Goal: Task Accomplishment & Management: Use online tool/utility

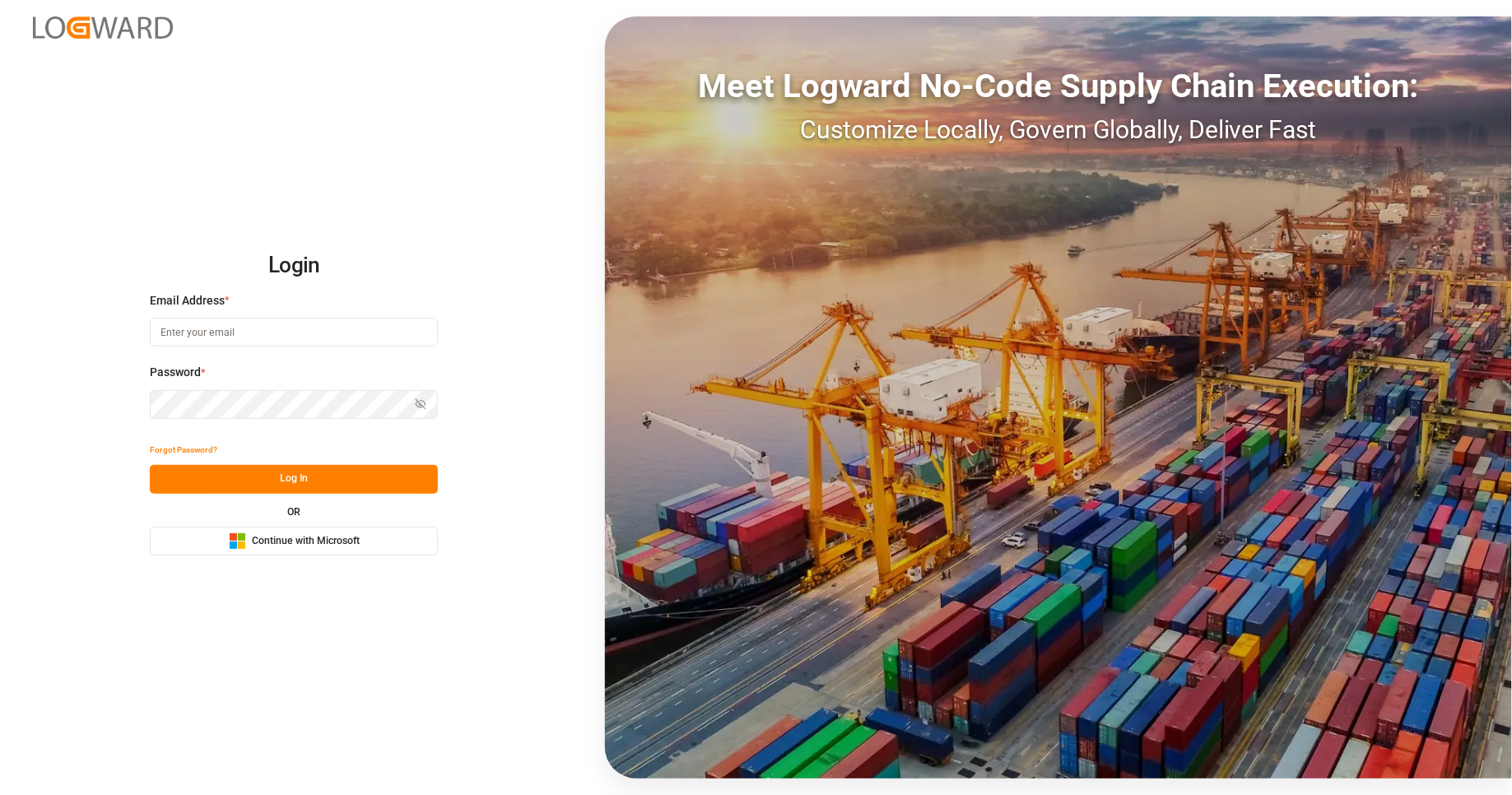
click at [355, 548] on div "Microsoft Logo Continue with Microsoft" at bounding box center [294, 541] width 131 height 18
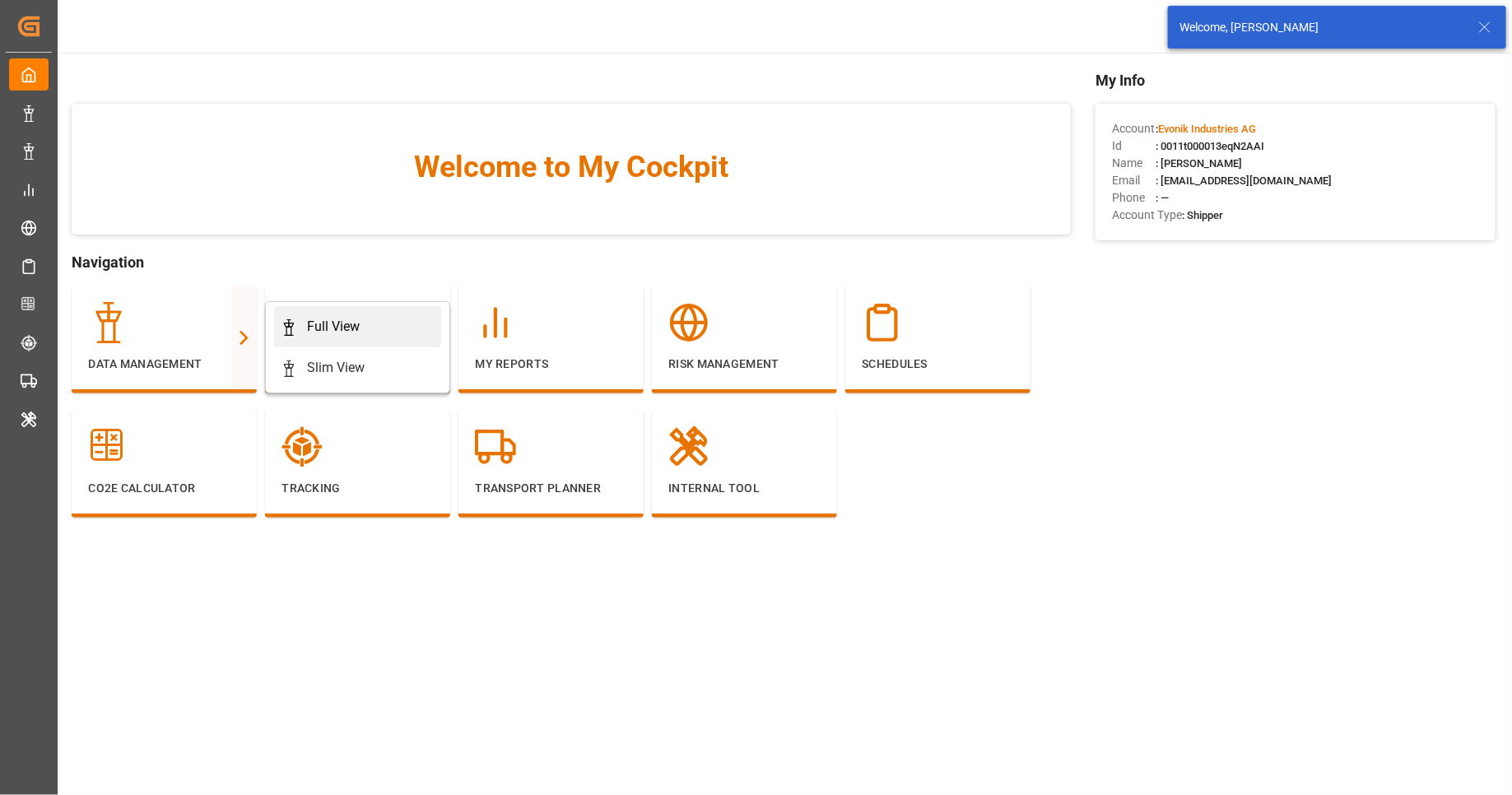
click at [311, 322] on div "Full View" at bounding box center [333, 326] width 53 height 19
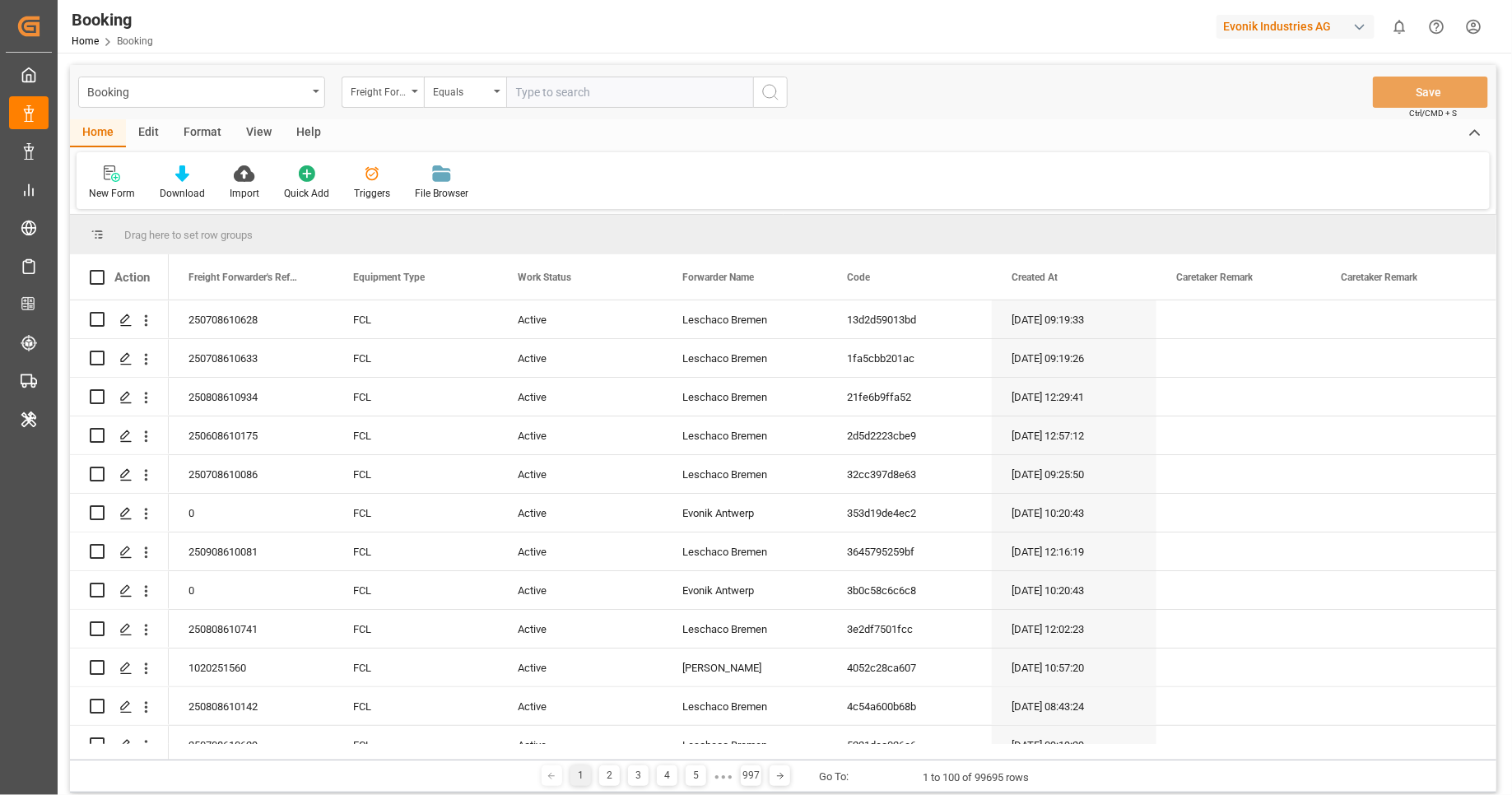
click at [201, 139] on div "Format" at bounding box center [203, 132] width 62 height 28
click at [114, 190] on div "Filter Rows" at bounding box center [113, 193] width 49 height 15
